Goal: Download file/media

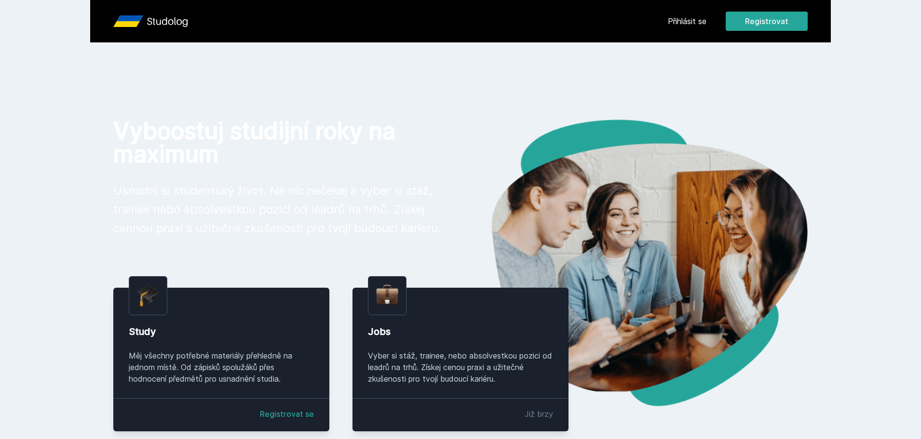
click at [685, 17] on link "Přihlásit se" at bounding box center [687, 21] width 39 height 12
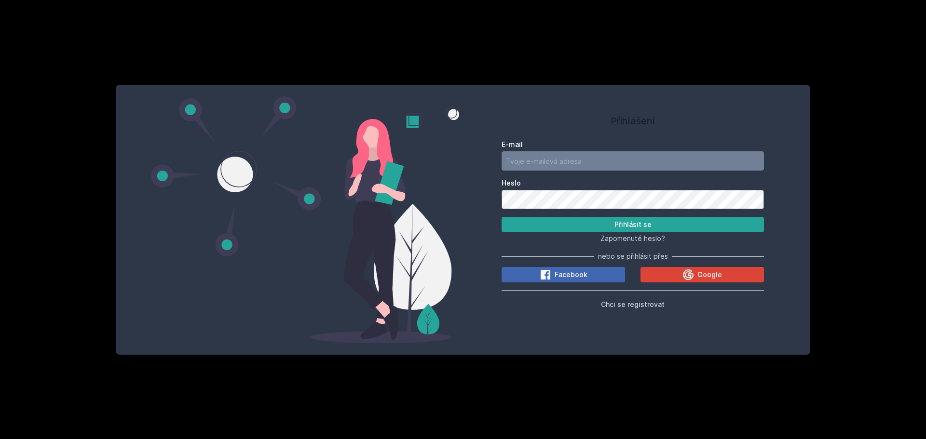
click at [586, 163] on input "E-mail" at bounding box center [632, 160] width 262 height 19
type input "[EMAIL_ADDRESS][DOMAIN_NAME]"
click at [501, 217] on button "Přihlásit se" at bounding box center [632, 224] width 262 height 15
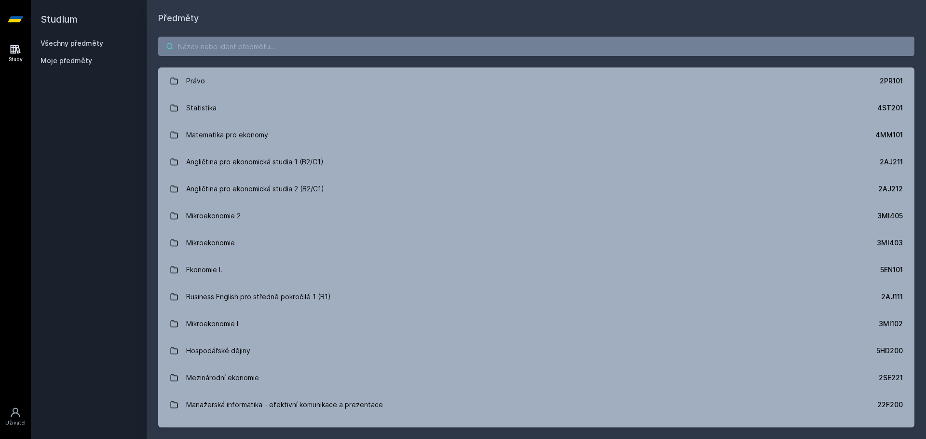
click at [249, 51] on input "search" at bounding box center [536, 46] width 756 height 19
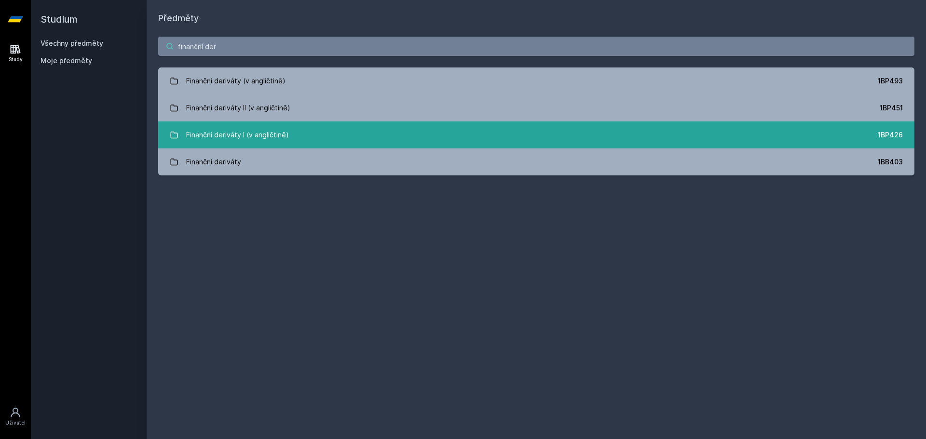
type input "finanční der"
click at [234, 131] on div "Finanční deriváty I (v angličtině)" at bounding box center [237, 134] width 103 height 19
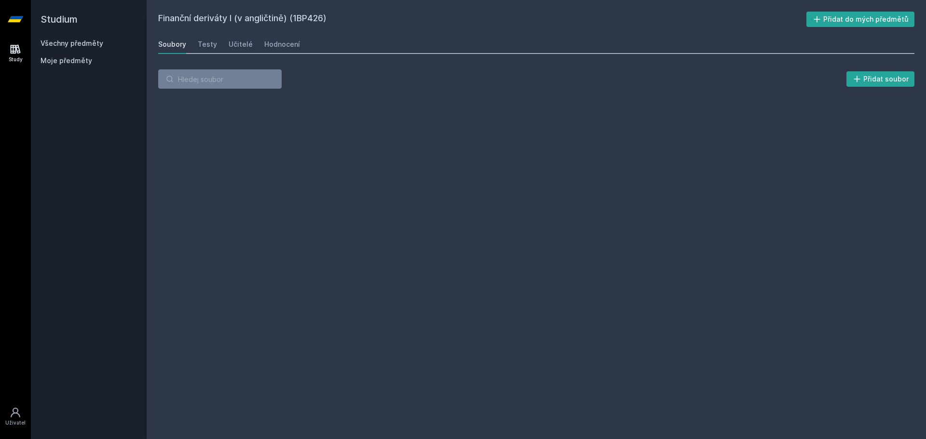
drag, startPoint x: 213, startPoint y: 148, endPoint x: 213, endPoint y: 166, distance: 17.8
click at [213, 162] on div "Finanční deriváty I (v angličtině) (1BP426) Přidat do mých předmětů [GEOGRAPHIC…" at bounding box center [536, 220] width 756 height 416
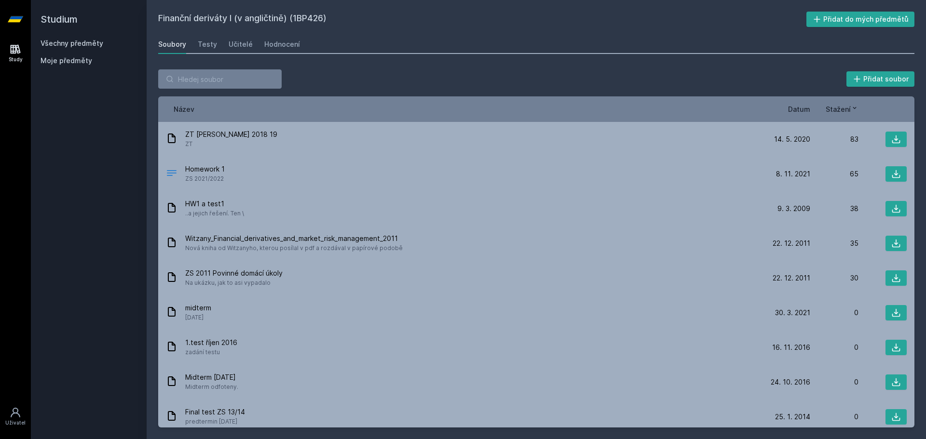
click at [801, 110] on span "Datum" at bounding box center [799, 109] width 22 height 10
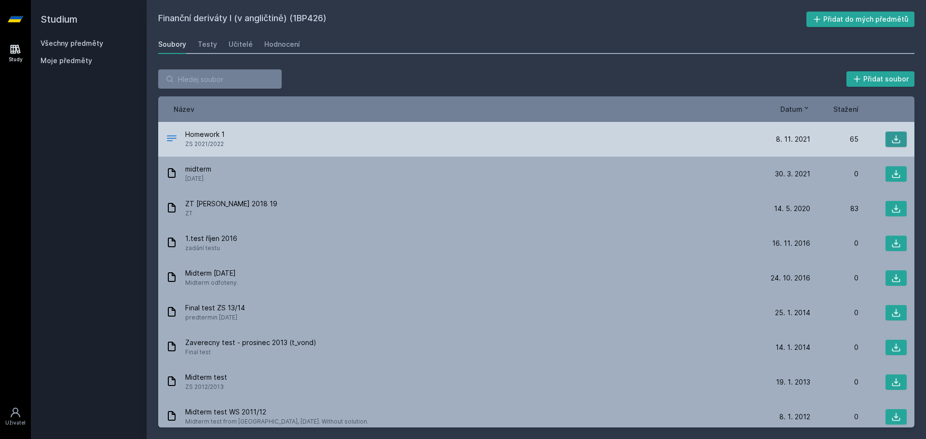
click at [891, 136] on icon at bounding box center [896, 140] width 10 height 10
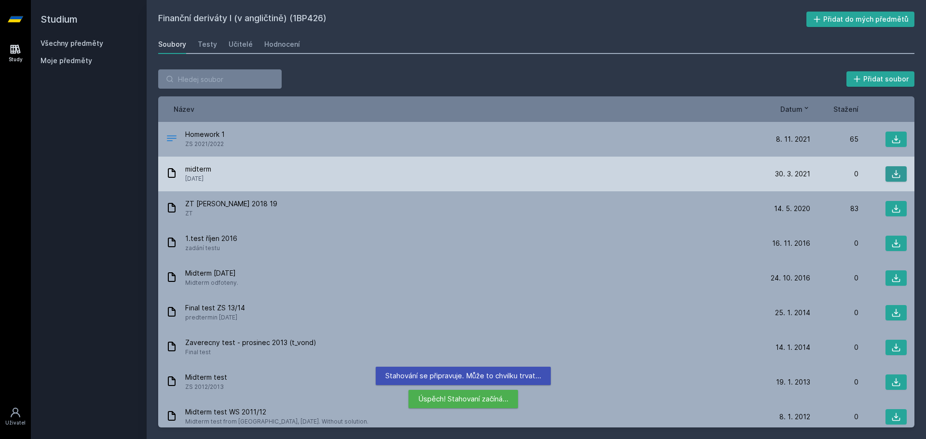
click at [895, 172] on icon at bounding box center [896, 174] width 10 height 10
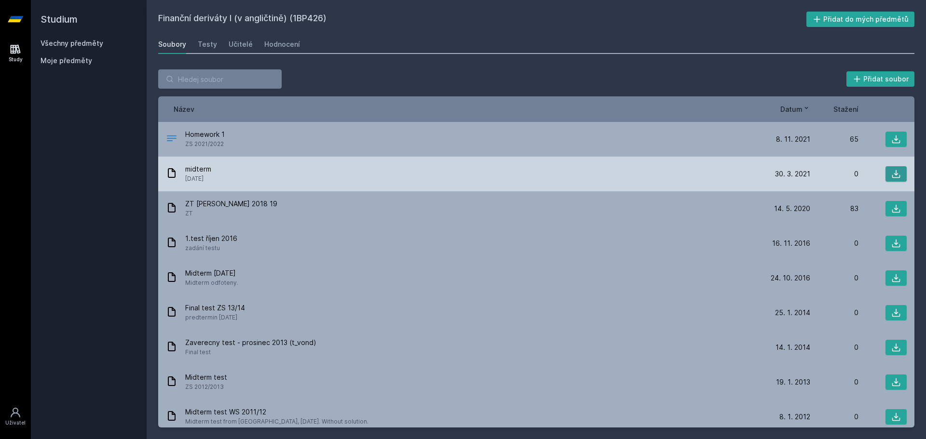
click at [894, 168] on button at bounding box center [895, 173] width 21 height 15
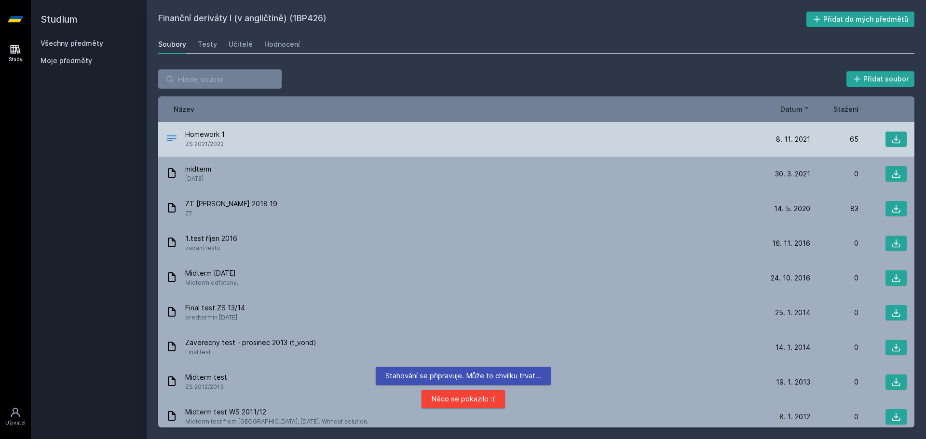
drag, startPoint x: 298, startPoint y: 123, endPoint x: 285, endPoint y: 122, distance: 13.0
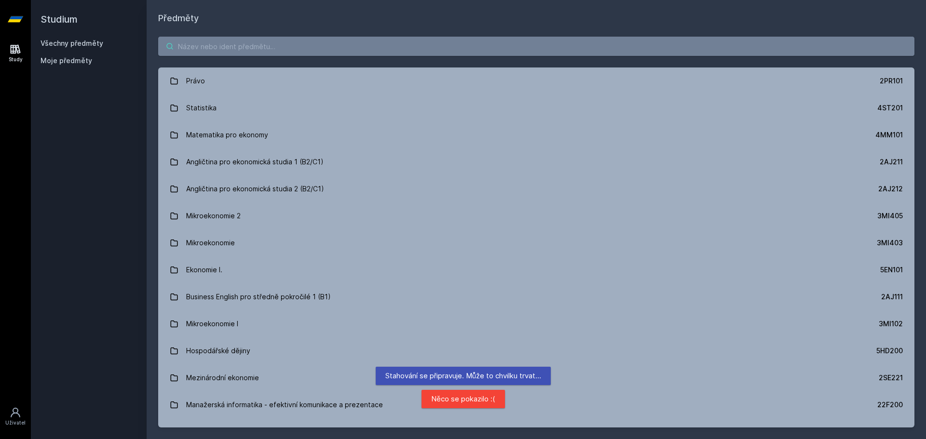
click at [291, 46] on input "search" at bounding box center [536, 46] width 756 height 19
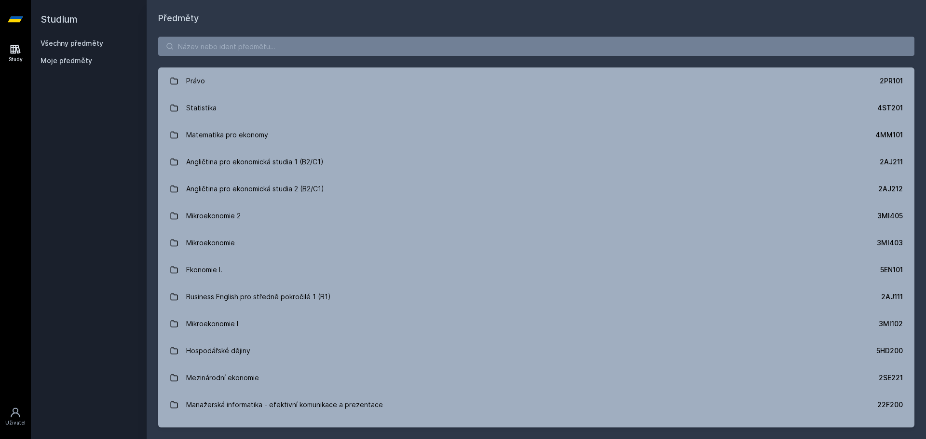
drag, startPoint x: 475, startPoint y: 20, endPoint x: 451, endPoint y: 45, distance: 34.8
click at [475, 21] on h1 "Předměty" at bounding box center [536, 18] width 756 height 13
